Goal: Task Accomplishment & Management: Complete application form

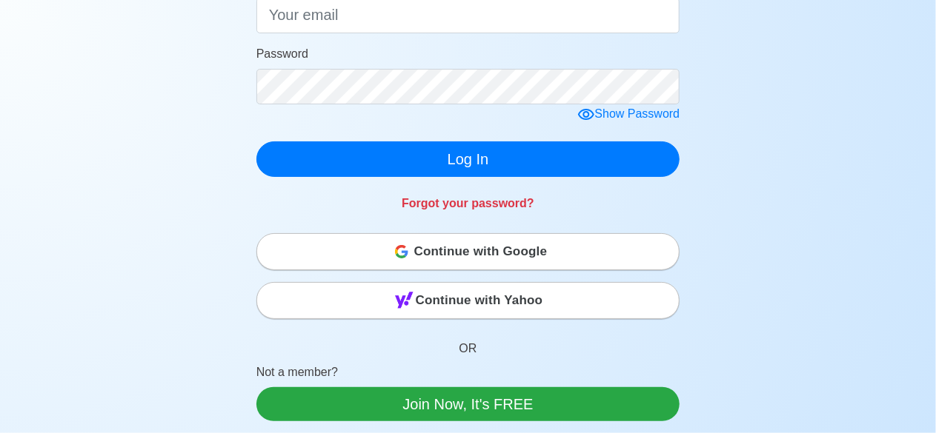
scroll to position [222, 0]
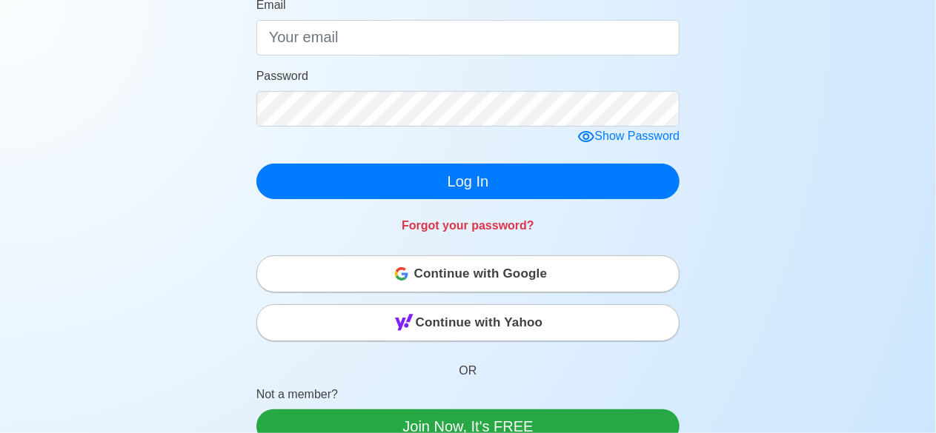
click at [367, 271] on div "Continue with Google" at bounding box center [468, 274] width 422 height 30
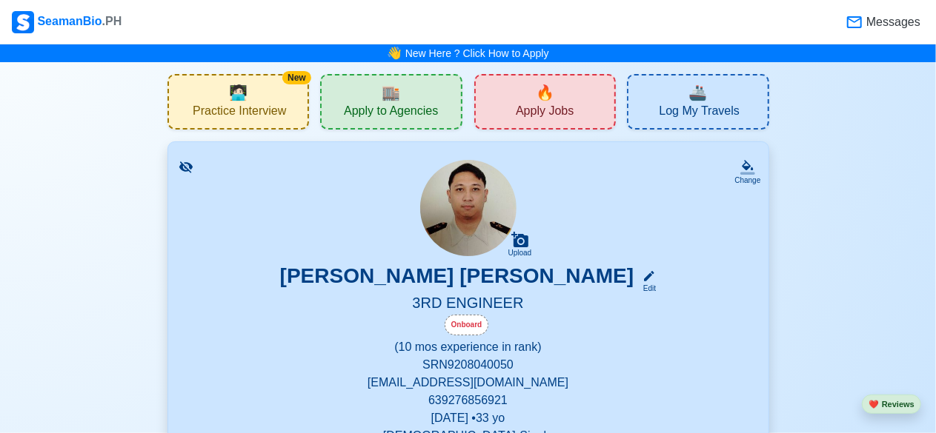
click at [556, 113] on span "Apply Jobs" at bounding box center [545, 113] width 58 height 19
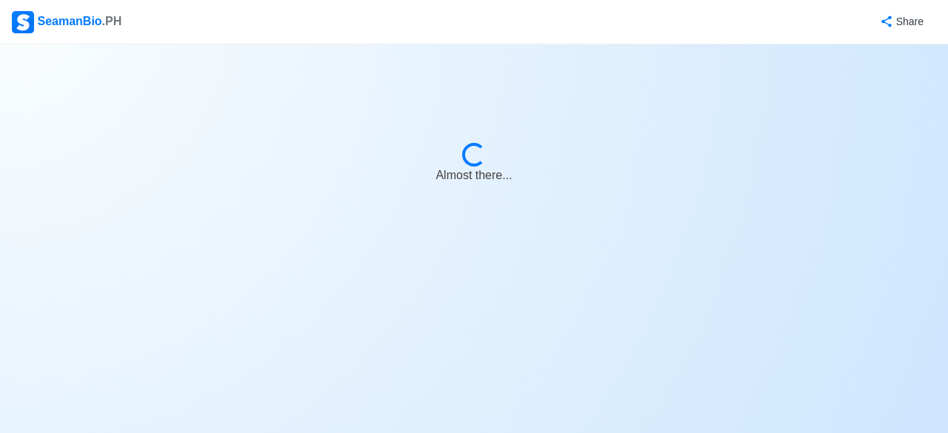
select select "3rd Engineer"
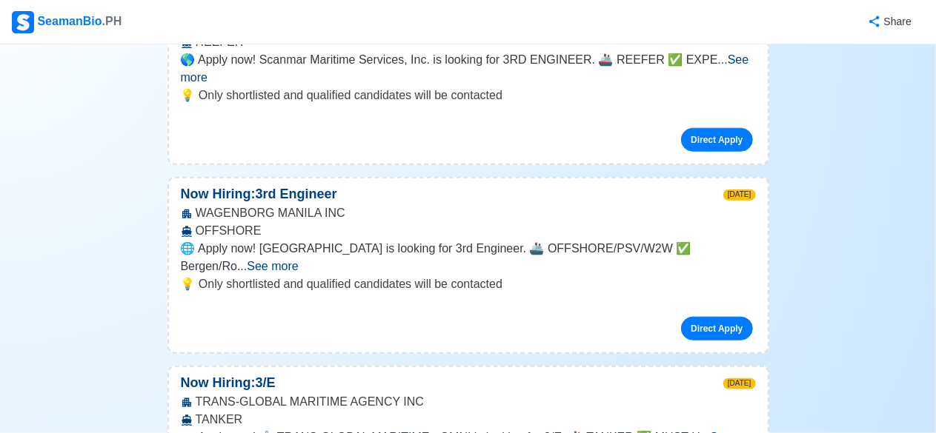
scroll to position [741, 0]
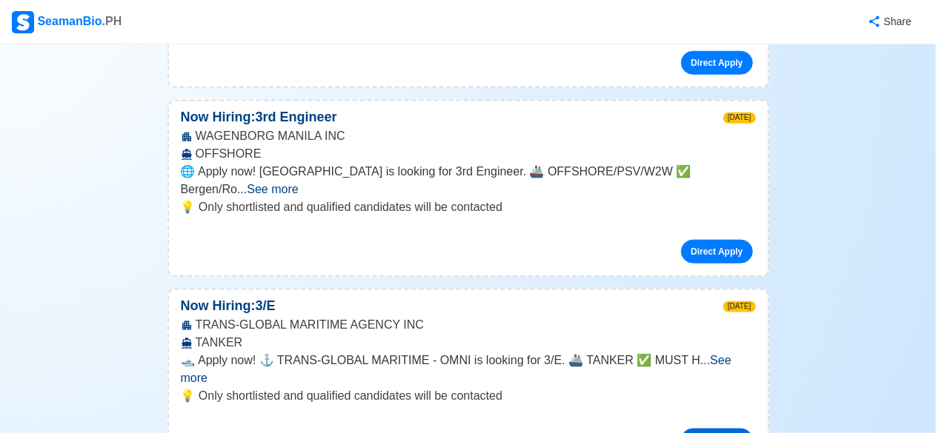
click at [714, 429] on link "Direct Apply" at bounding box center [716, 441] width 71 height 24
click at [710, 429] on link "Direct Apply" at bounding box center [716, 441] width 71 height 24
click at [725, 429] on link "Direct Apply" at bounding box center [716, 441] width 71 height 24
click at [736, 429] on link "Direct Apply" at bounding box center [716, 441] width 71 height 24
